Goal: Task Accomplishment & Management: Manage account settings

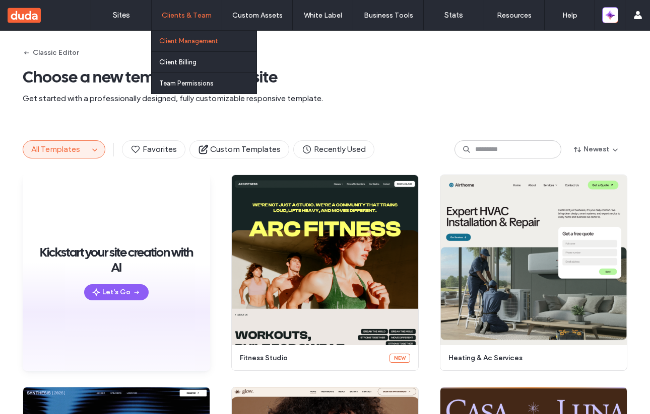
click at [185, 41] on label "Client Management" at bounding box center [188, 41] width 59 height 8
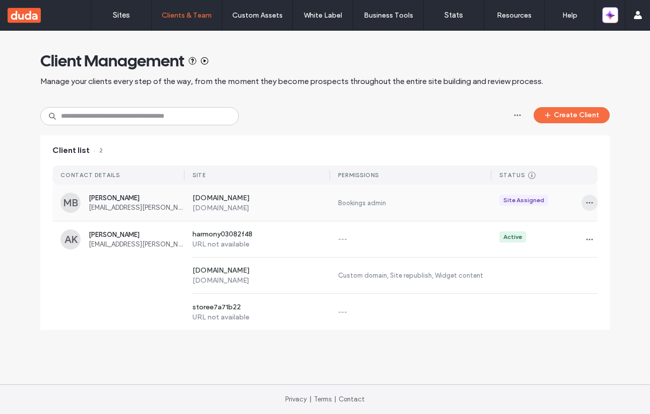
click at [588, 201] on icon "button" at bounding box center [589, 203] width 8 height 8
click at [564, 225] on span "Sites & Permissions" at bounding box center [555, 229] width 57 height 10
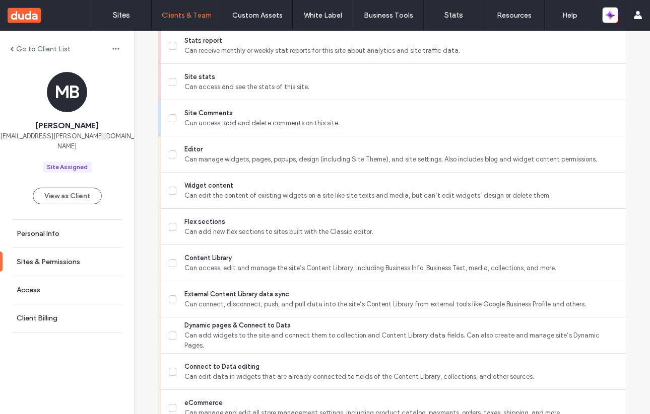
scroll to position [297, 0]
click at [170, 152] on icon at bounding box center [172, 154] width 5 height 4
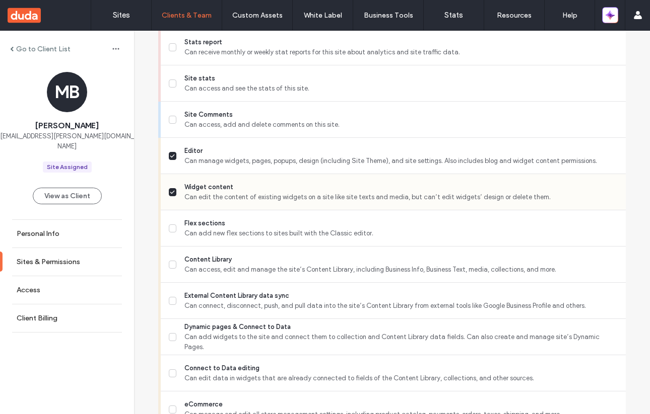
scroll to position [287, 0]
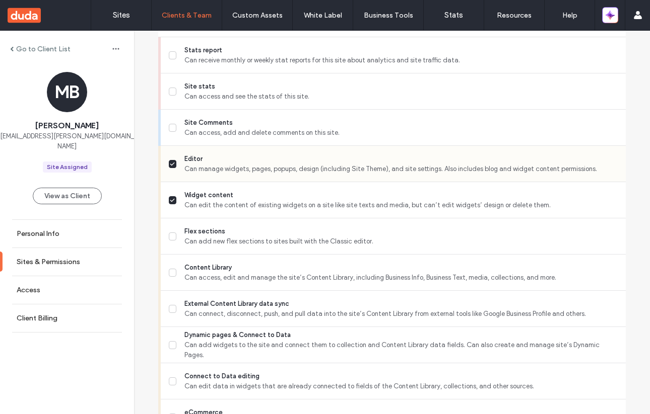
click at [169, 161] on span at bounding box center [173, 164] width 8 height 8
click at [169, 204] on label "Widget content Can edit the content of existing widgets on a site like site tex…" at bounding box center [393, 200] width 449 height 20
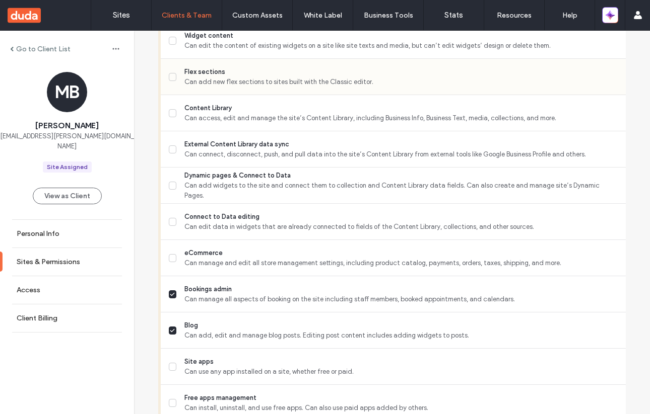
scroll to position [565, 0]
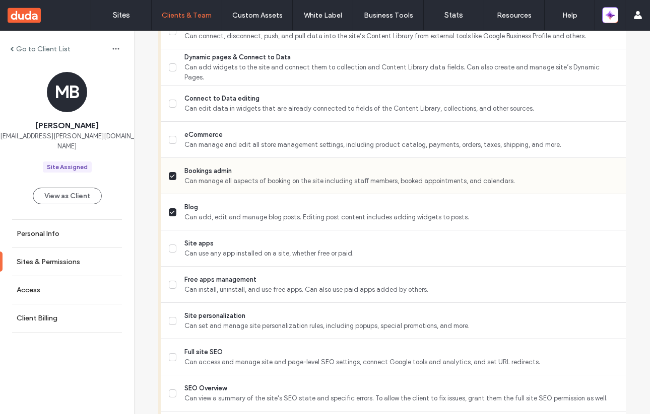
click at [170, 178] on span at bounding box center [173, 176] width 8 height 8
click at [170, 210] on icon at bounding box center [172, 212] width 5 height 4
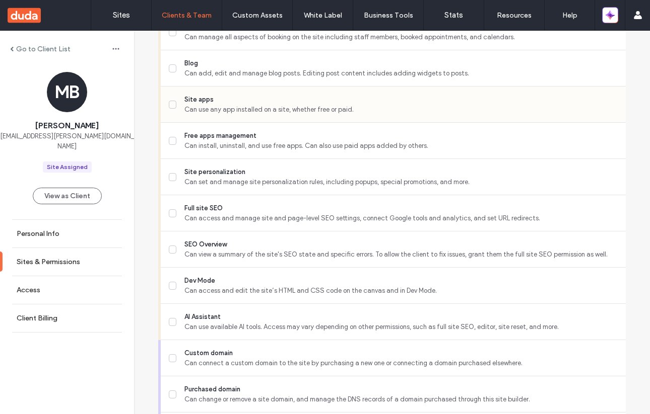
scroll to position [715, 0]
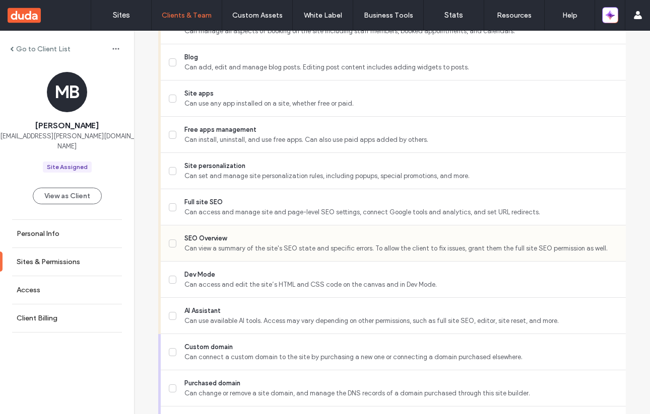
click at [172, 242] on span at bounding box center [173, 244] width 8 height 8
click at [171, 315] on icon at bounding box center [173, 316] width 4 height 3
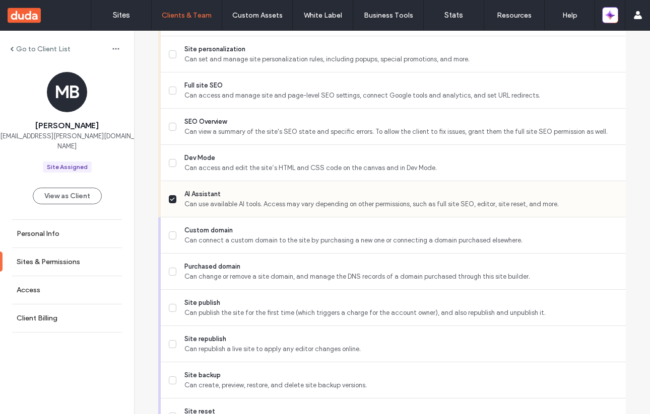
scroll to position [814, 0]
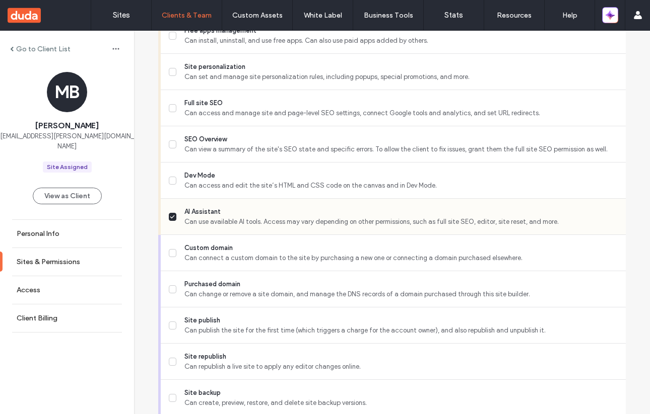
click at [170, 217] on icon at bounding box center [172, 217] width 5 height 4
click at [170, 110] on span at bounding box center [173, 108] width 8 height 8
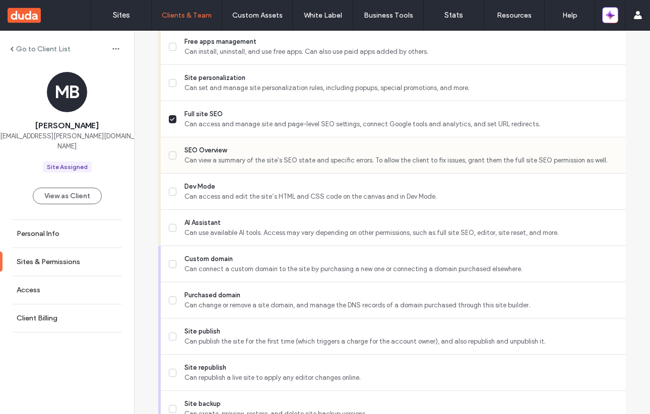
scroll to position [811, 0]
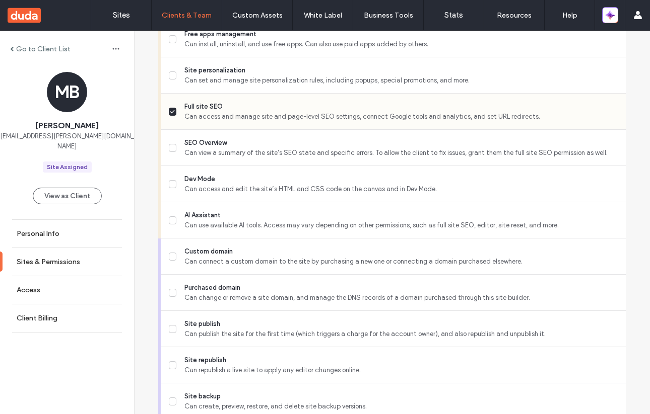
click at [171, 110] on icon at bounding box center [172, 112] width 5 height 4
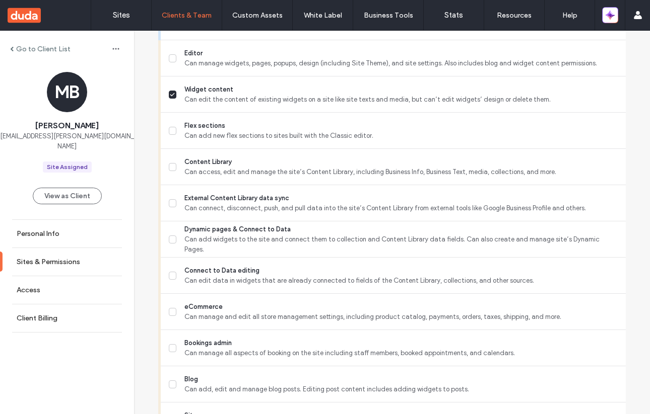
scroll to position [390, 0]
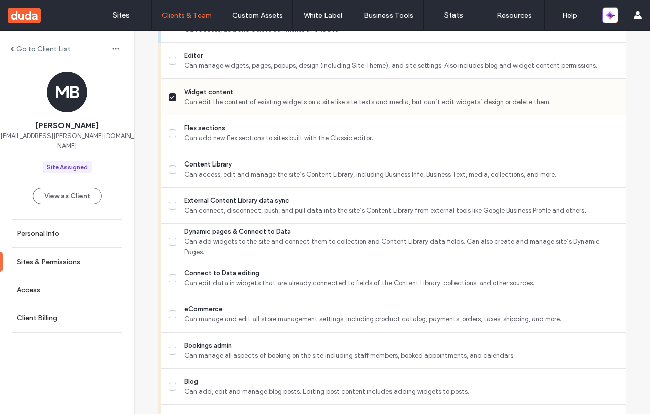
click at [170, 96] on icon at bounding box center [172, 97] width 5 height 4
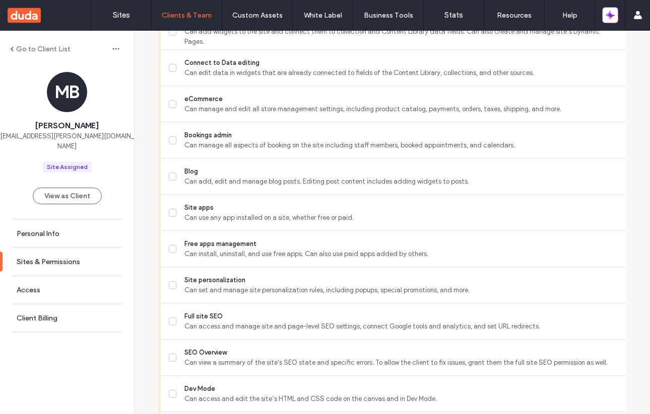
scroll to position [918, 0]
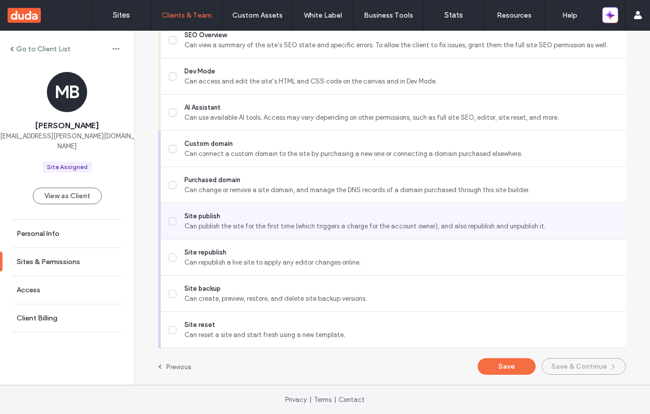
click at [170, 222] on icon at bounding box center [172, 222] width 5 height 4
click at [170, 223] on icon at bounding box center [172, 222] width 5 height 4
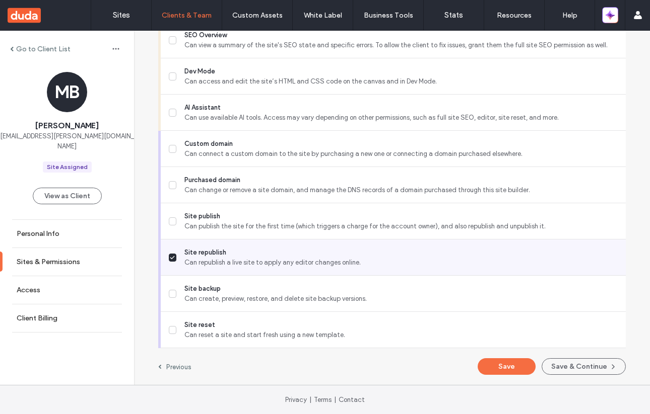
click at [171, 258] on icon at bounding box center [173, 257] width 4 height 3
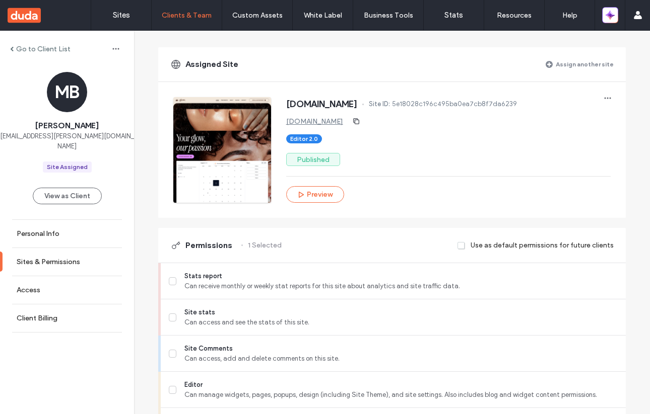
scroll to position [0, 0]
